Goal: Task Accomplishment & Management: Manage account settings

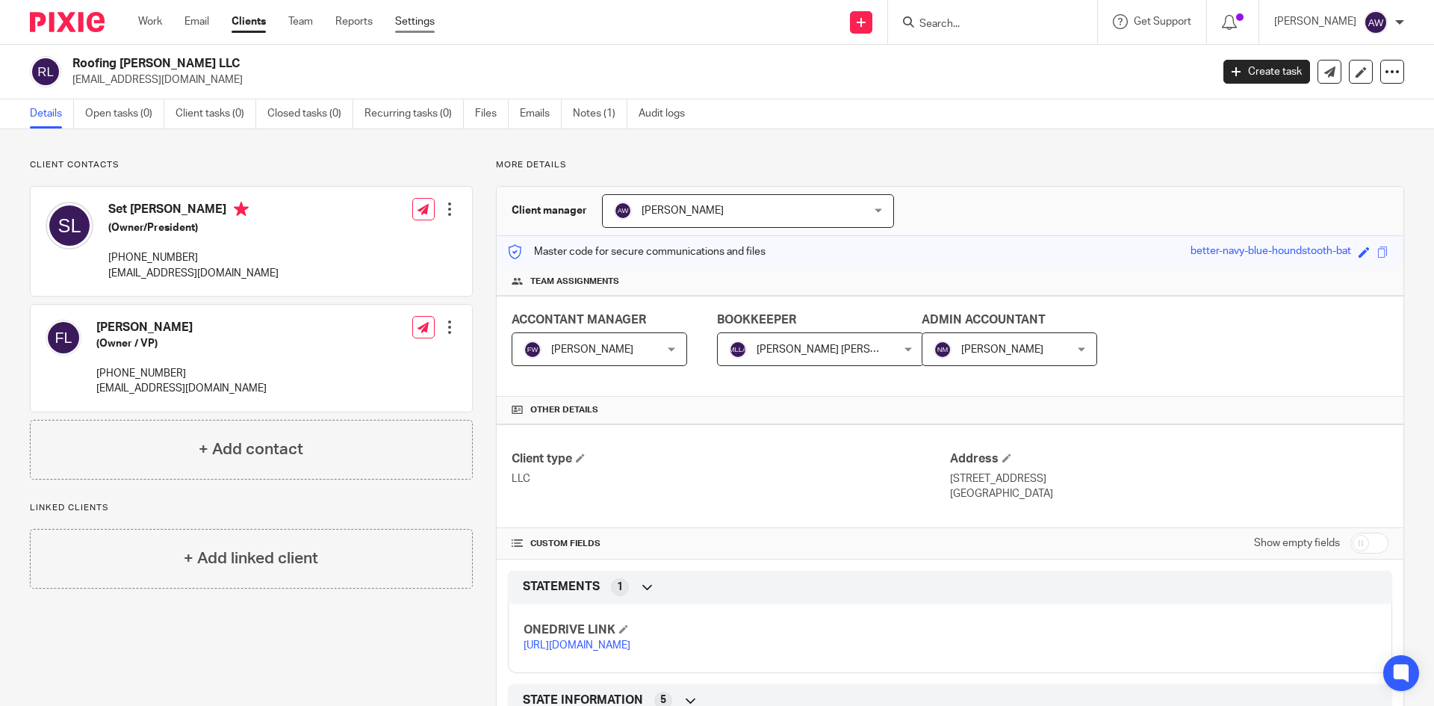
click at [425, 20] on link "Settings" at bounding box center [415, 21] width 40 height 15
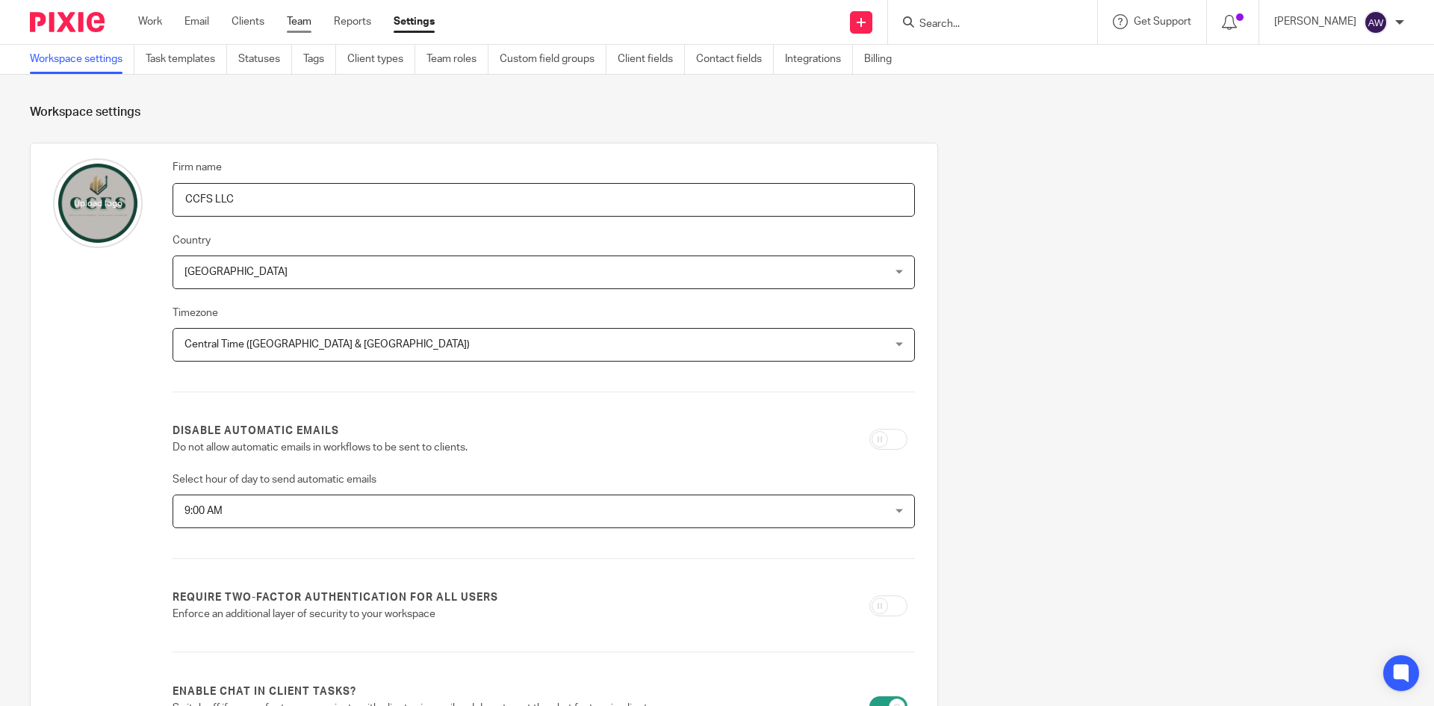
click at [290, 29] on link "Team" at bounding box center [299, 21] width 25 height 15
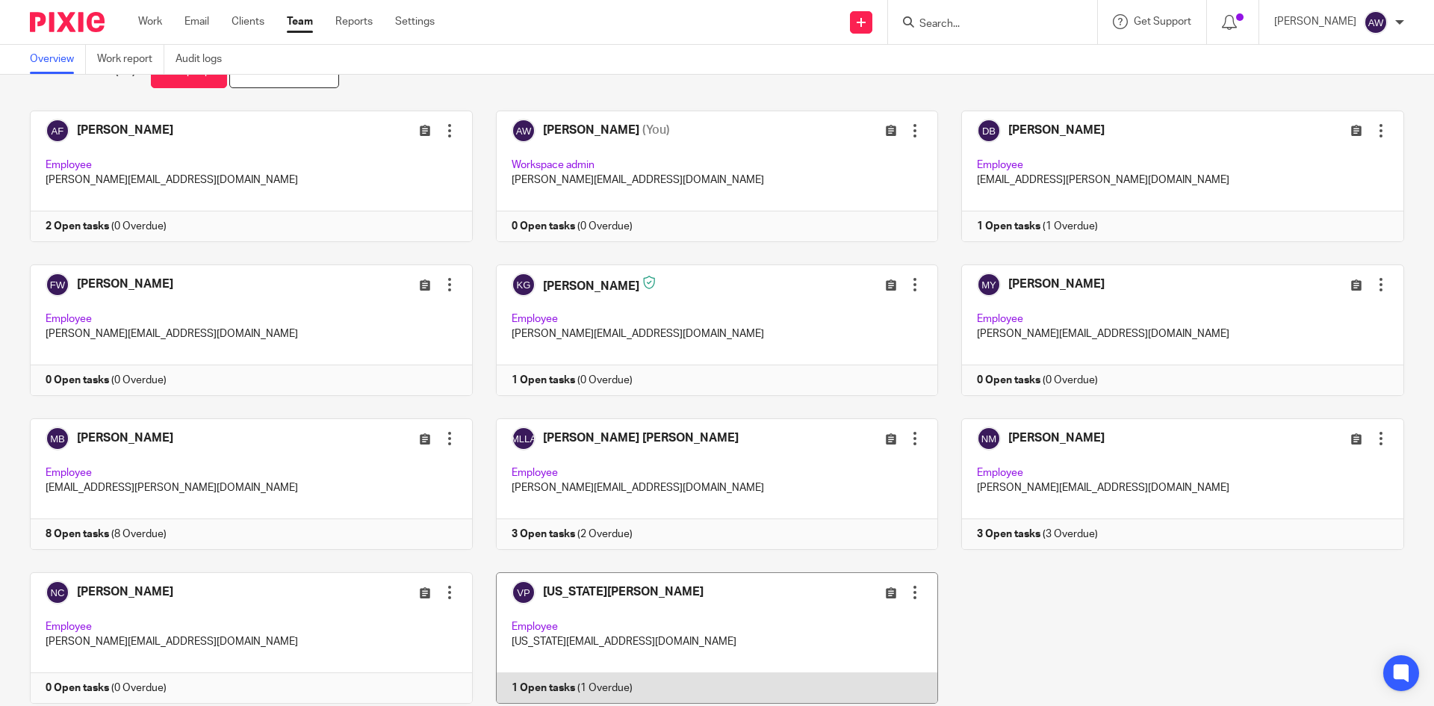
scroll to position [25, 0]
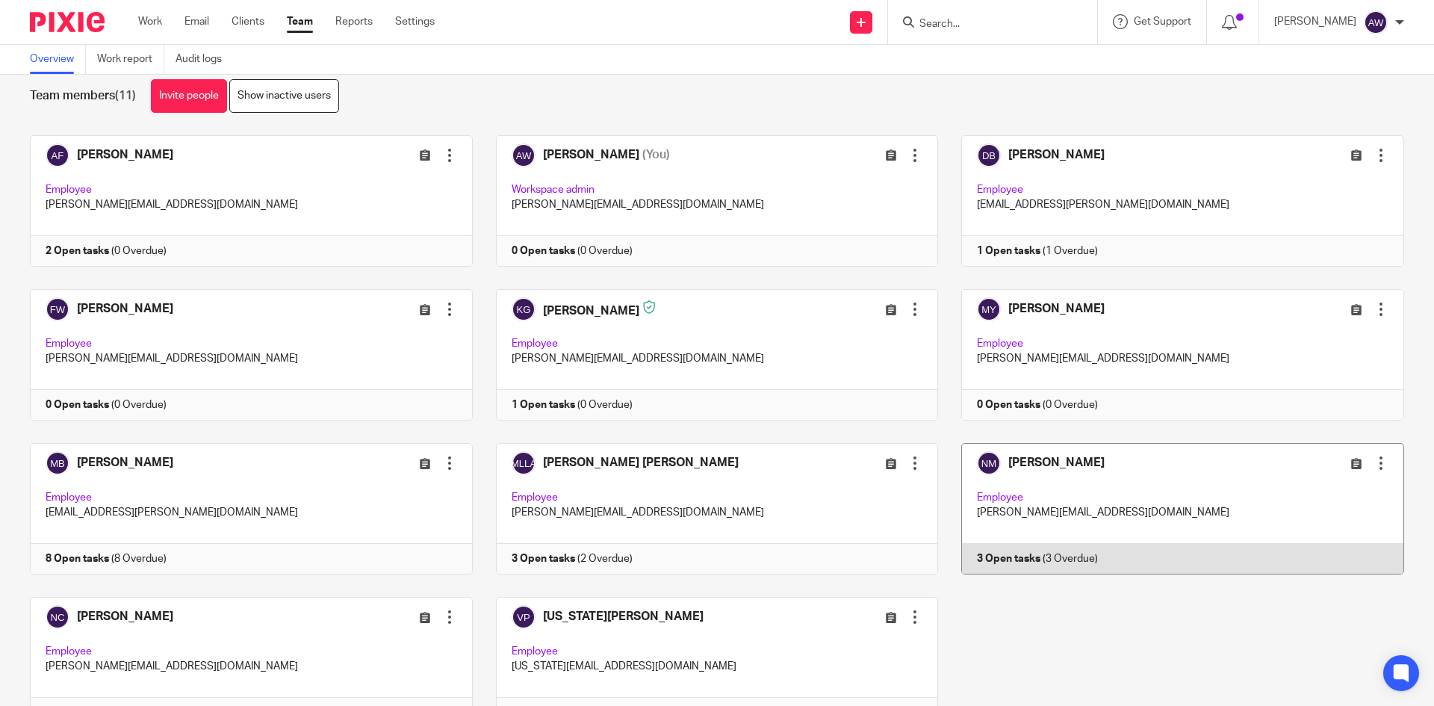
click at [1373, 467] on div at bounding box center [1380, 462] width 15 height 15
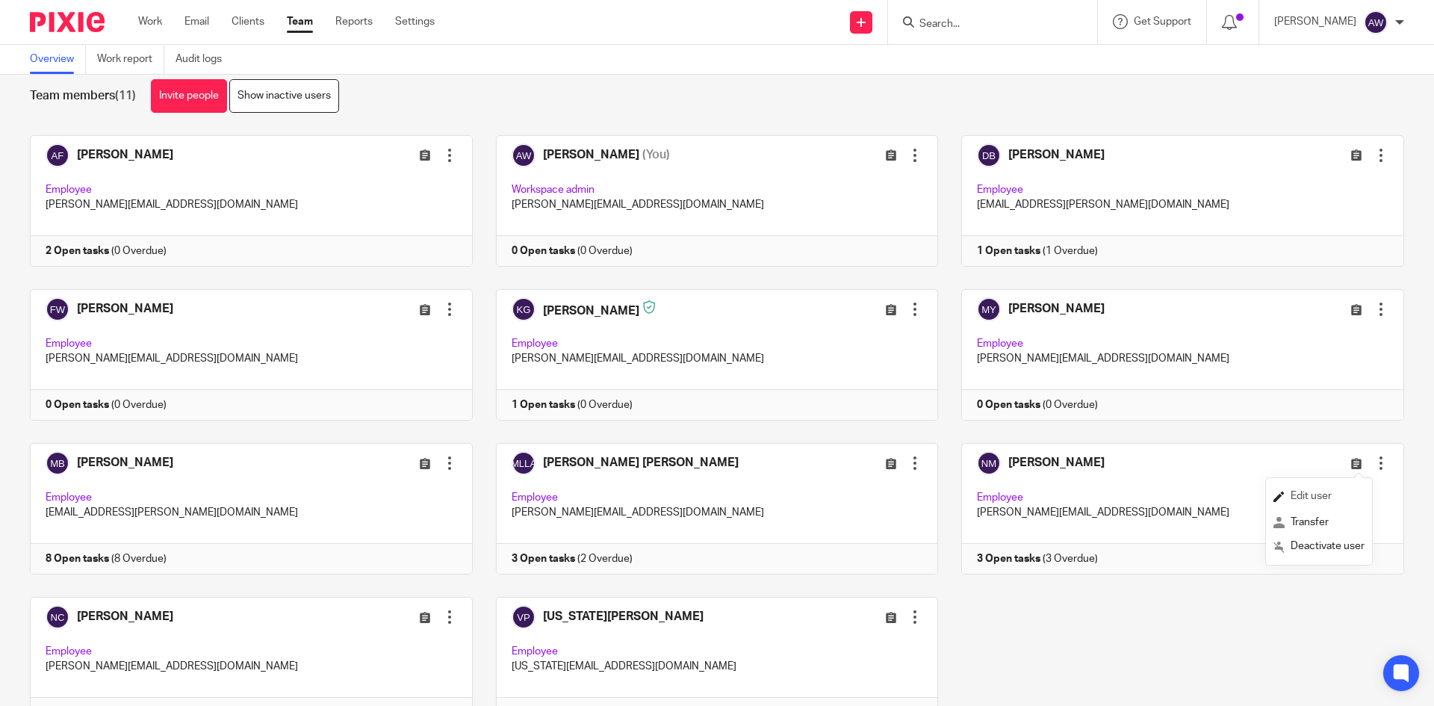
click at [1321, 500] on span "Edit user" at bounding box center [1310, 496] width 41 height 10
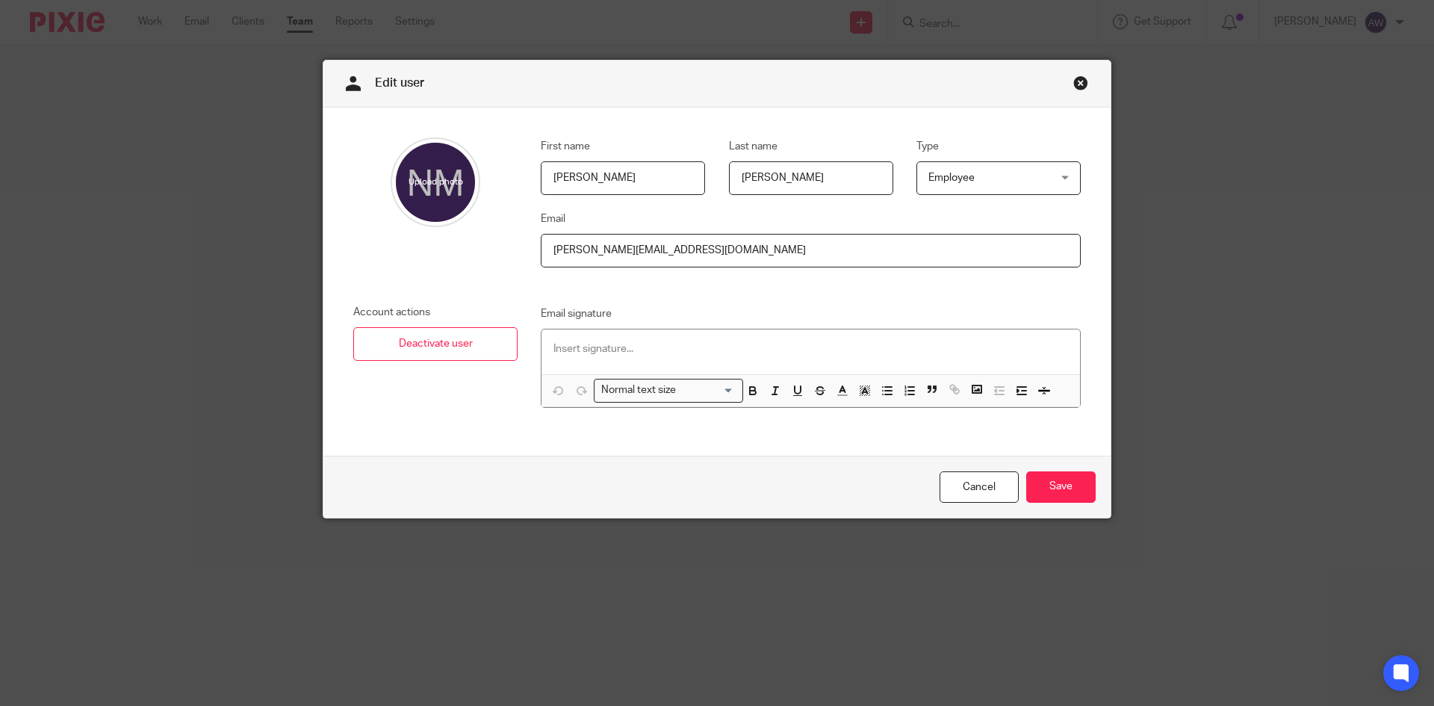
click at [958, 174] on span "Employee" at bounding box center [951, 177] width 46 height 10
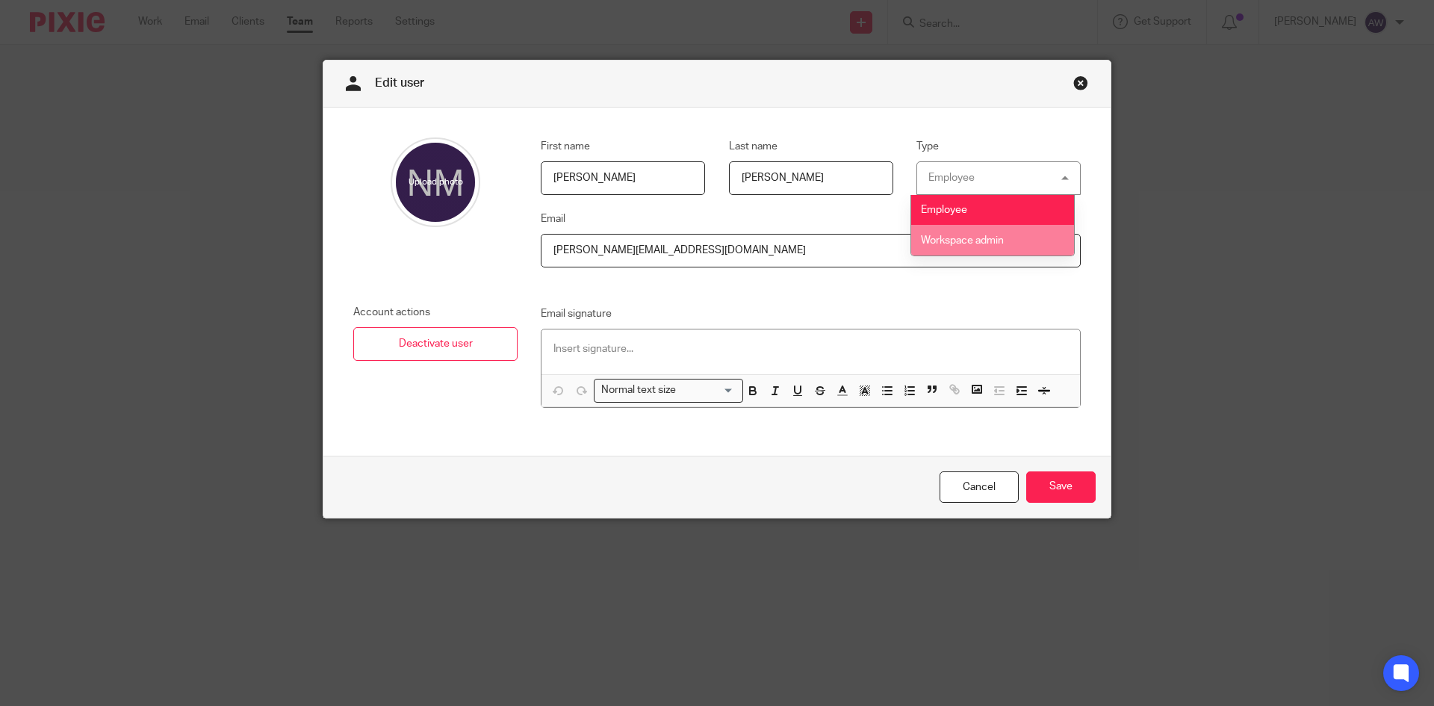
click at [960, 246] on li "Workspace admin" at bounding box center [992, 240] width 163 height 31
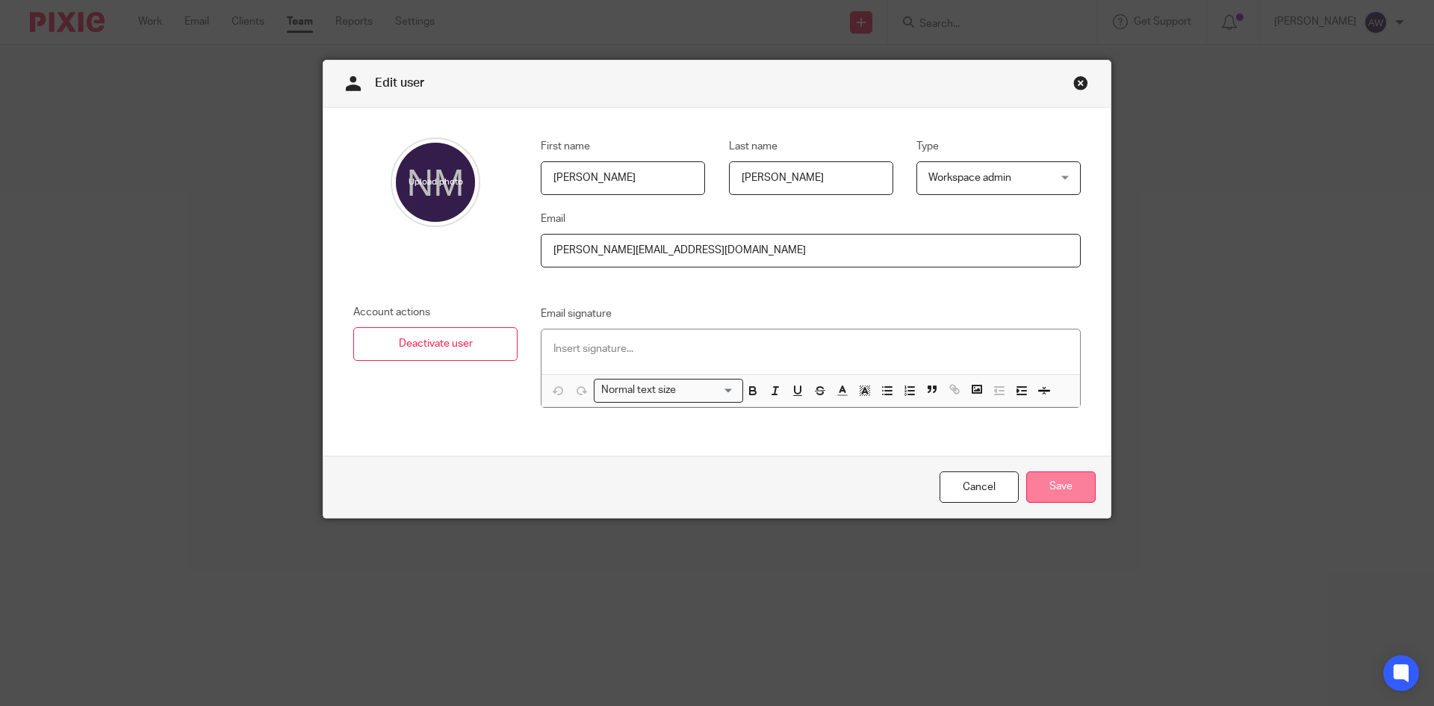
click at [1056, 501] on input "Save" at bounding box center [1060, 487] width 69 height 32
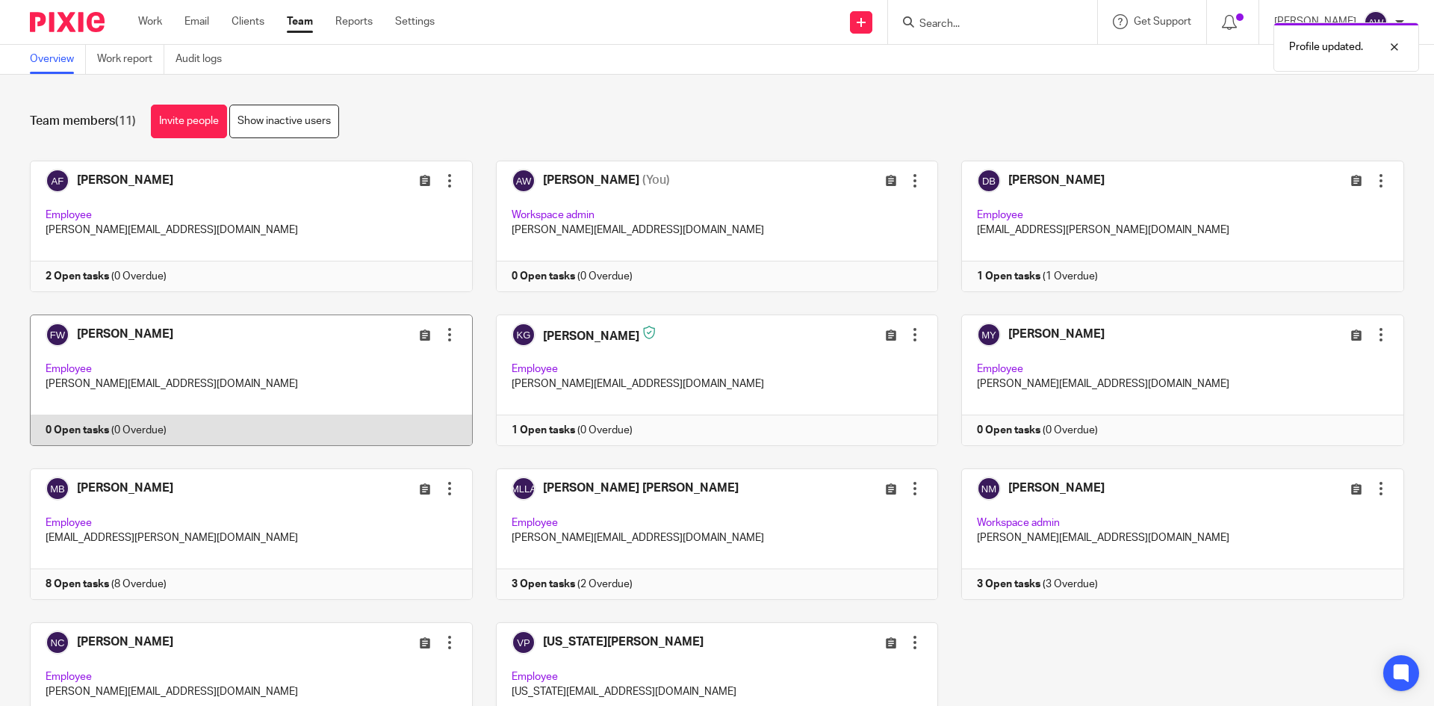
click at [444, 340] on div at bounding box center [449, 334] width 15 height 15
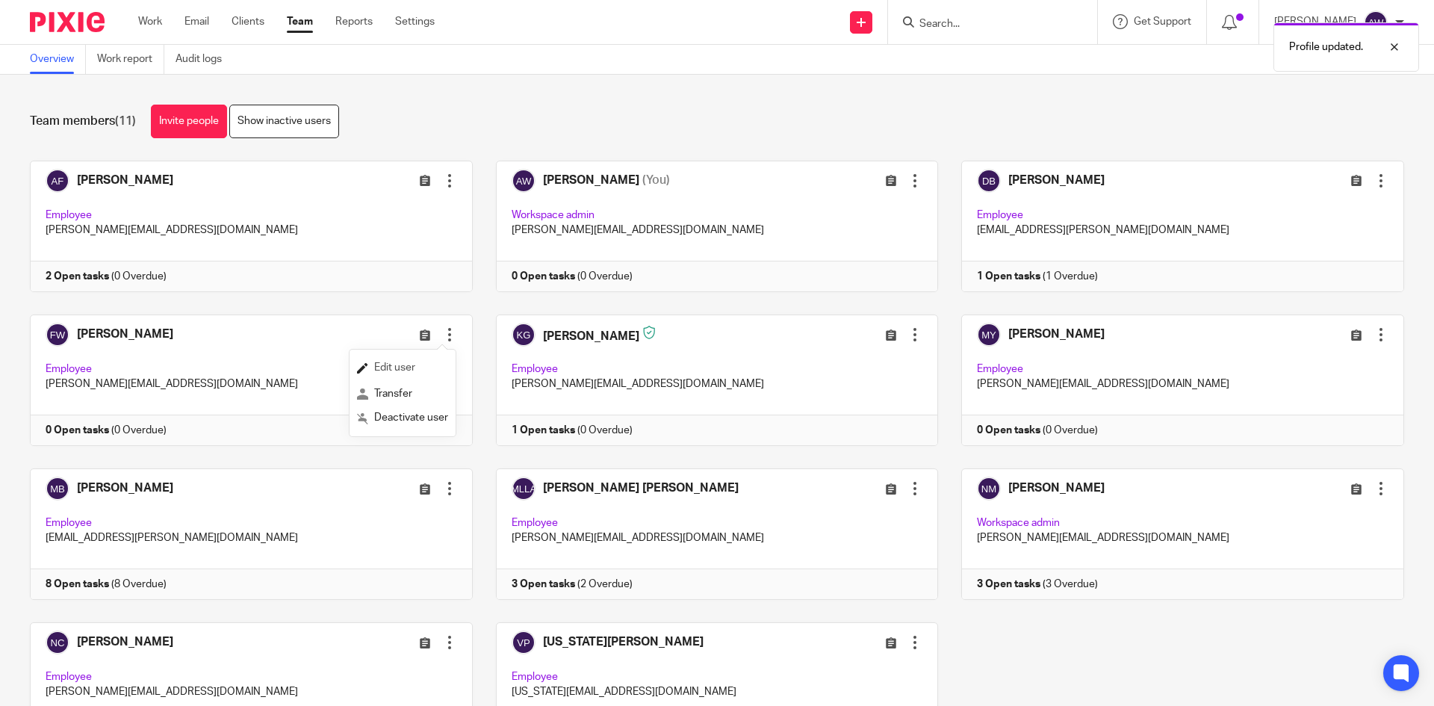
click at [405, 372] on span "Edit user" at bounding box center [394, 367] width 41 height 10
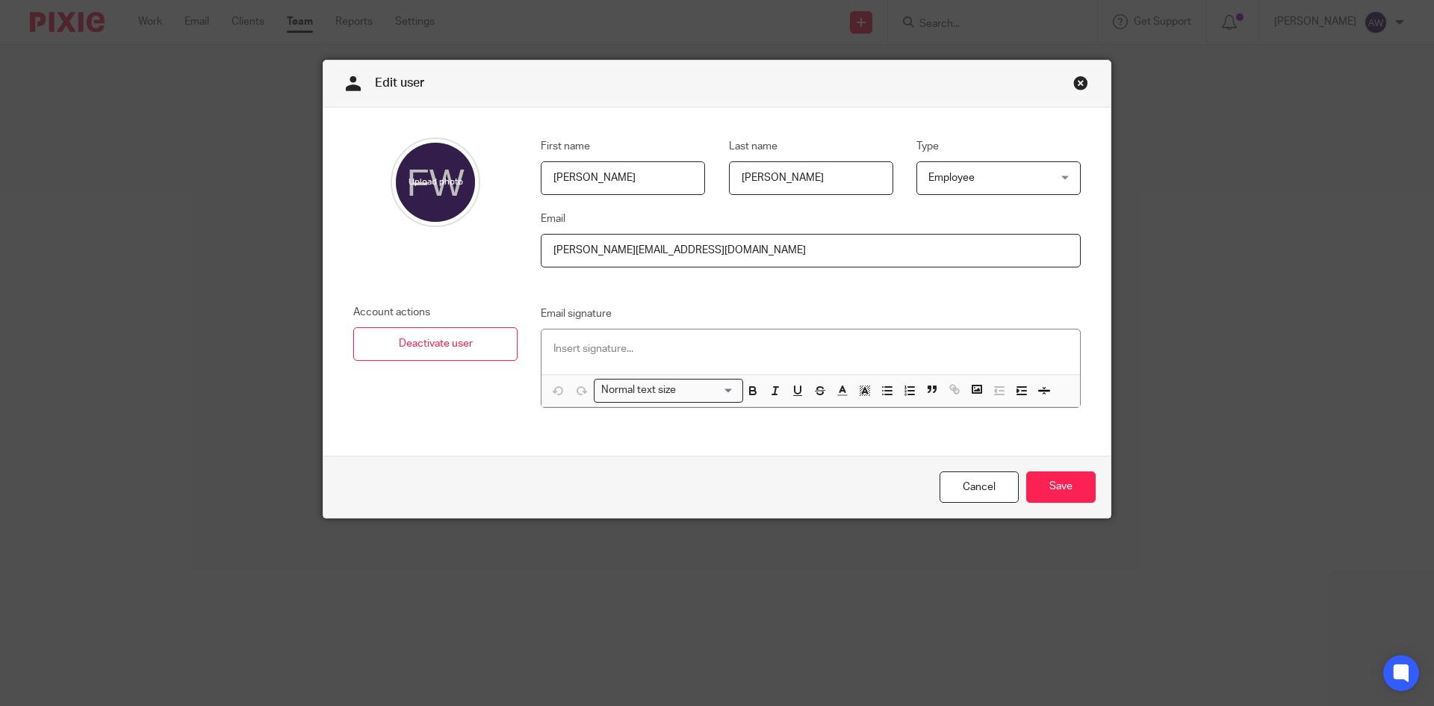
click at [935, 178] on span "Employee" at bounding box center [951, 177] width 46 height 10
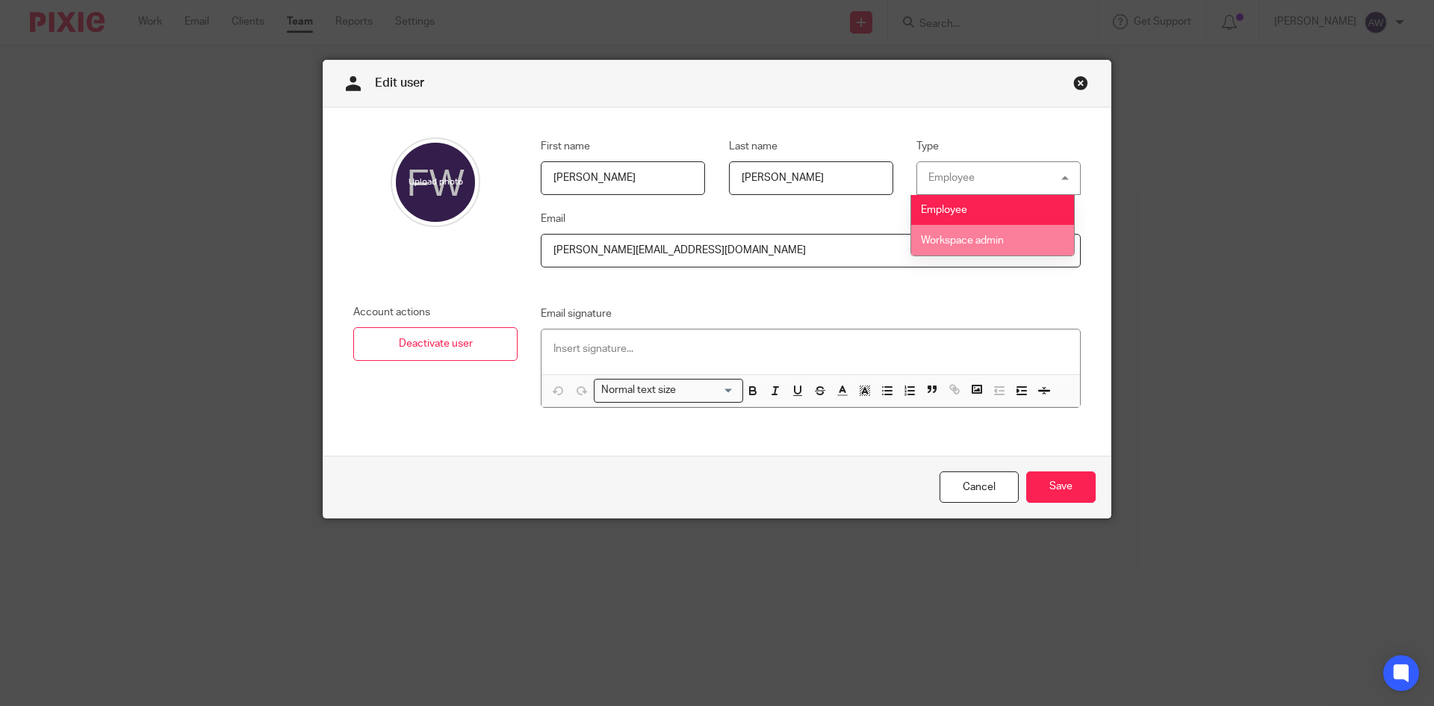
click at [974, 238] on span "Workspace admin" at bounding box center [962, 240] width 83 height 10
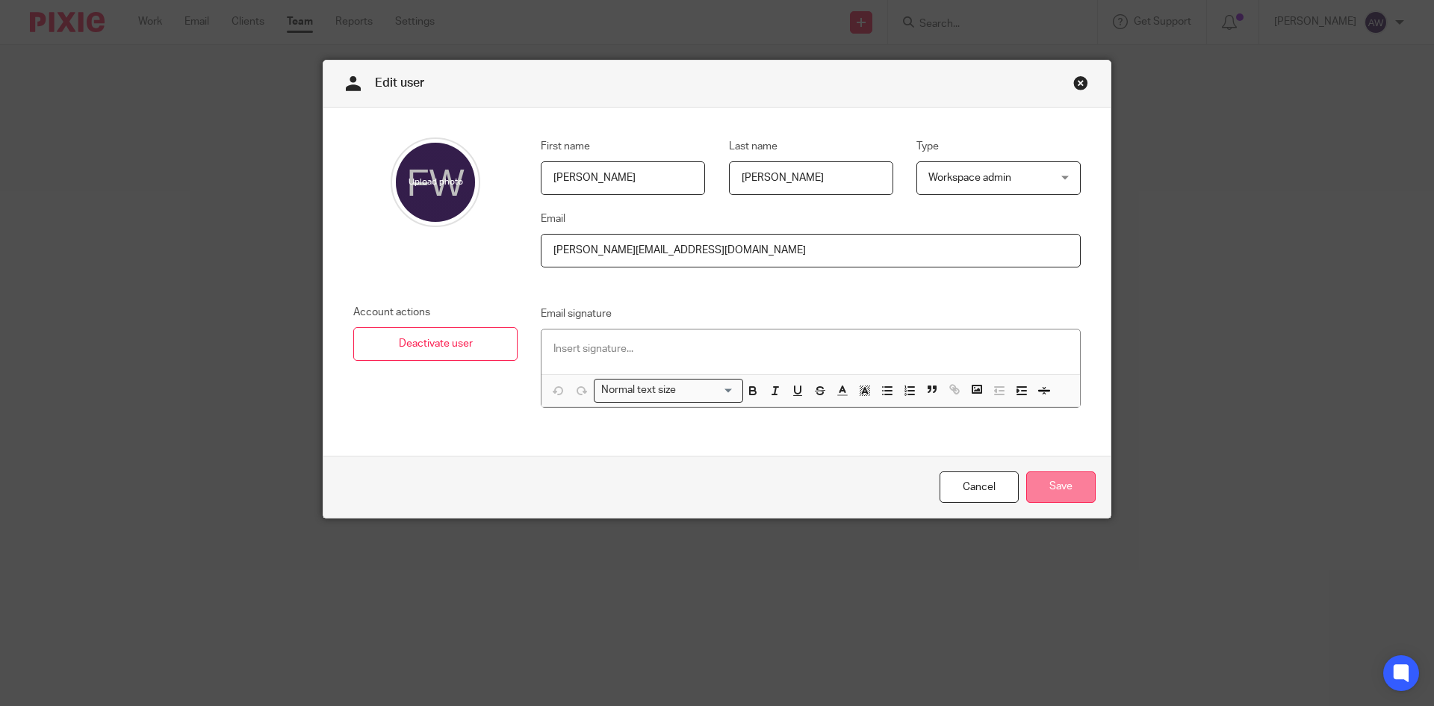
click at [1062, 481] on input "Save" at bounding box center [1060, 487] width 69 height 32
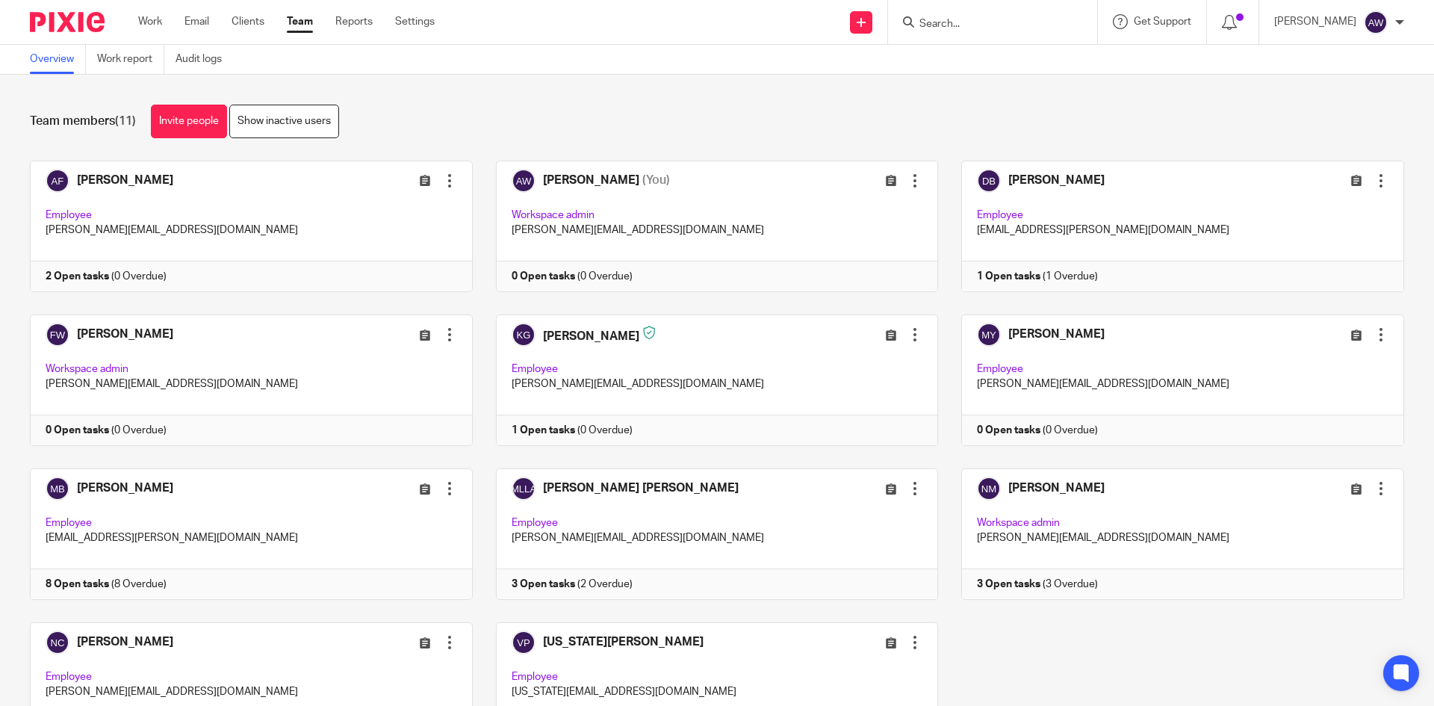
click at [290, 20] on link "Team" at bounding box center [300, 21] width 26 height 15
